Goal: Find specific fact: Find specific fact

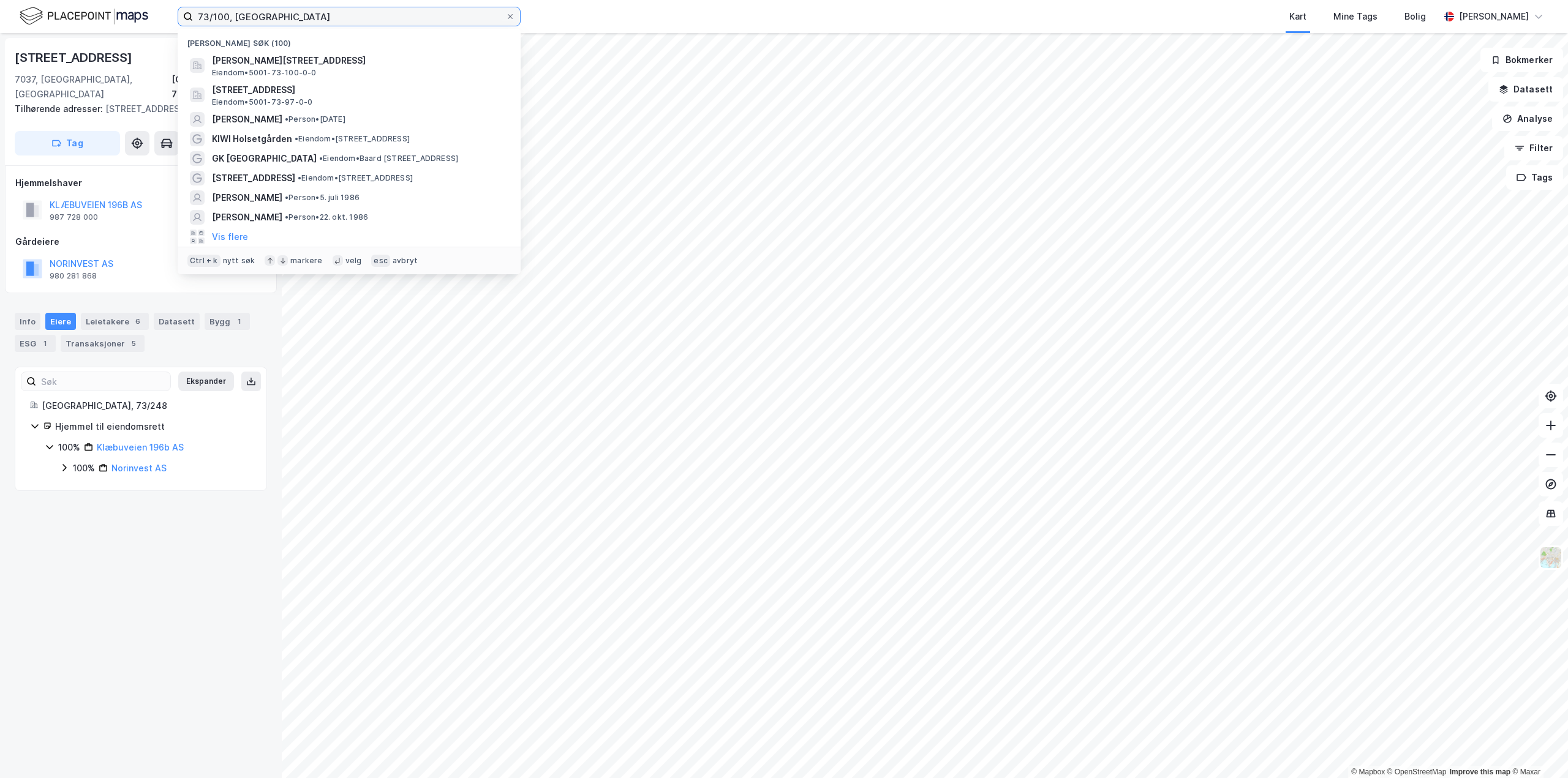
drag, startPoint x: 0, startPoint y: 0, endPoint x: 128, endPoint y: 20, distance: 129.6
click at [128, 20] on div "73/100, trondheim Nylige søk (100) [PERSON_NAME][STREET_ADDRESS], [GEOGRAPHIC_D…" at bounding box center [784, 16] width 1568 height 33
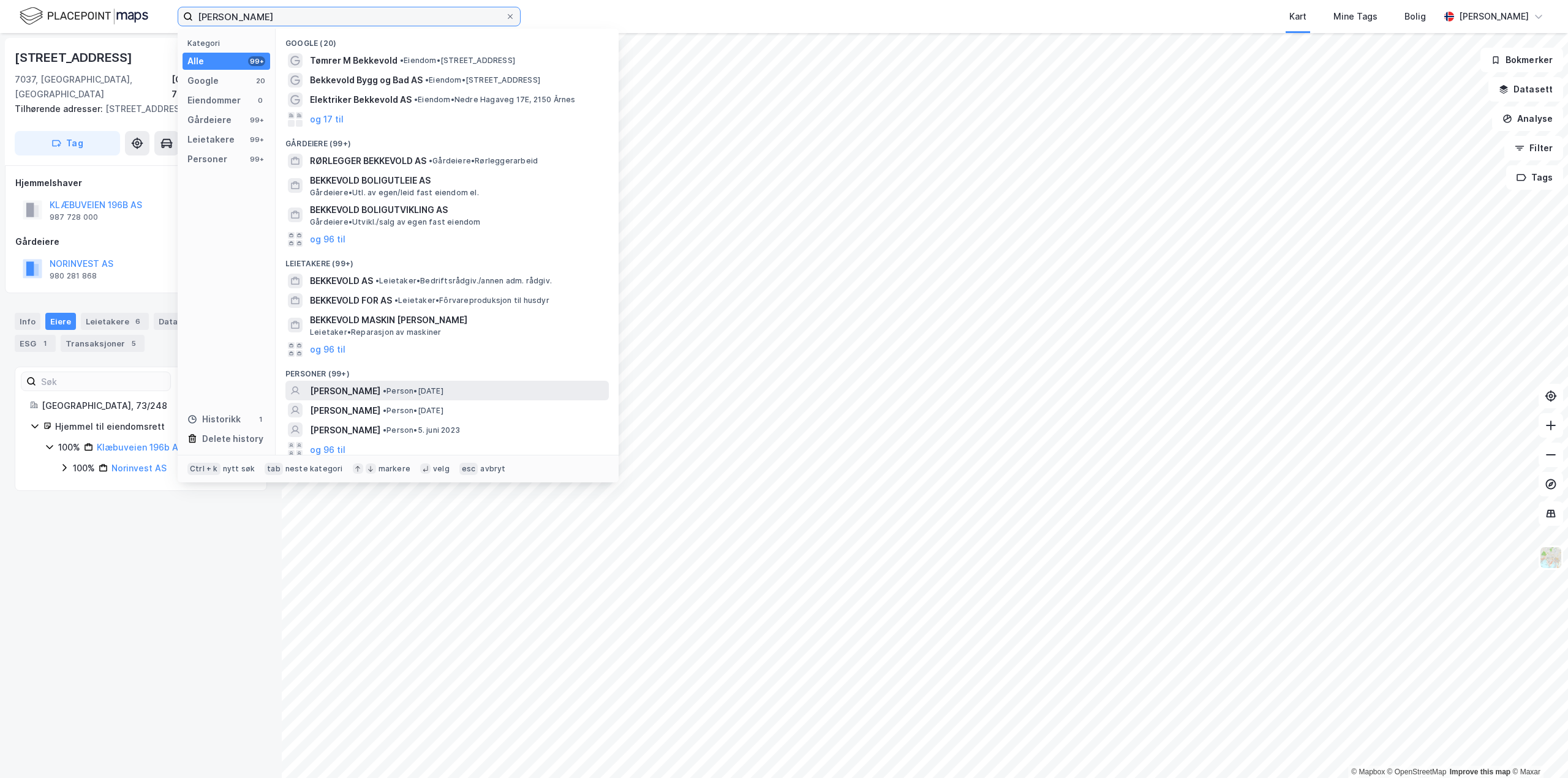
type input "[PERSON_NAME]"
click at [443, 393] on span "• Person • [DATE]" at bounding box center [413, 391] width 61 height 10
